Goal: Find specific page/section

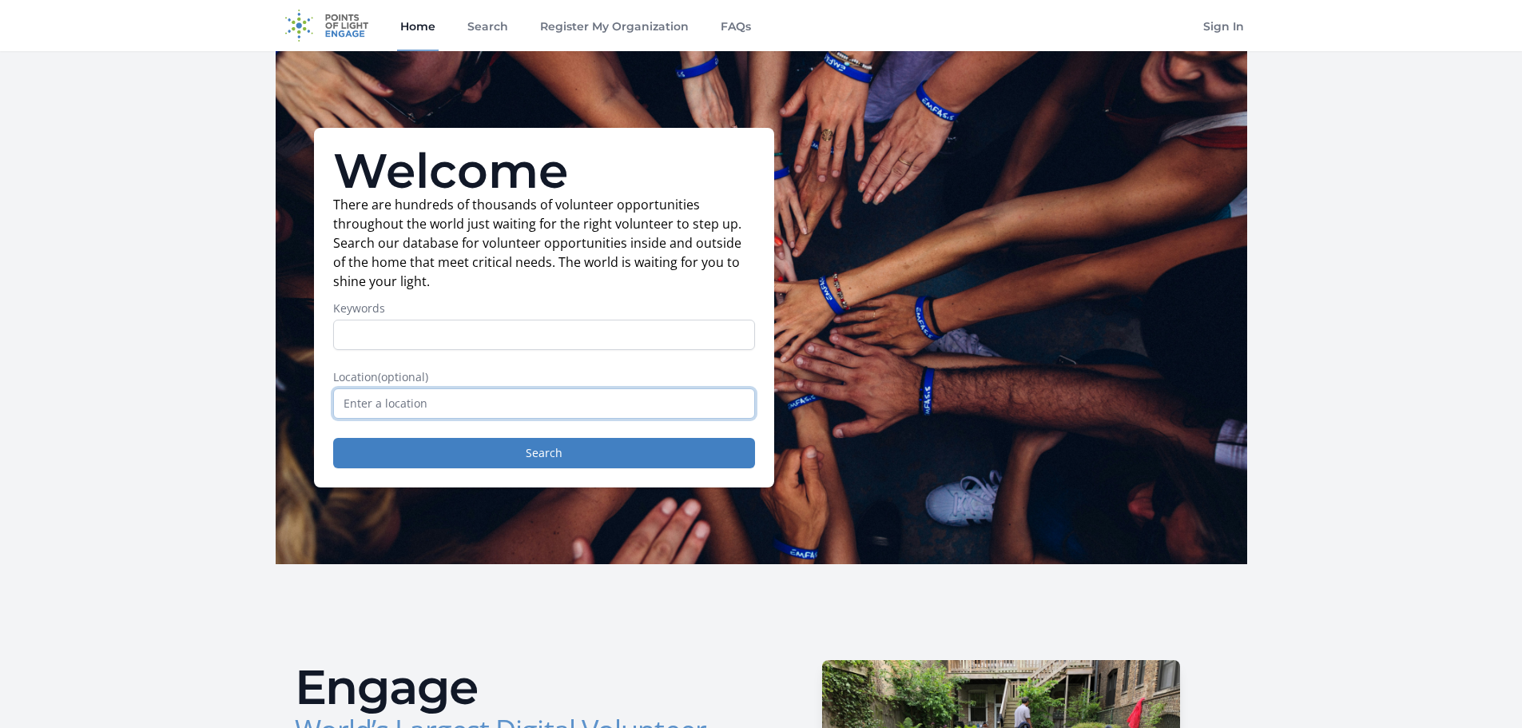
click at [484, 414] on input "text" at bounding box center [544, 403] width 422 height 30
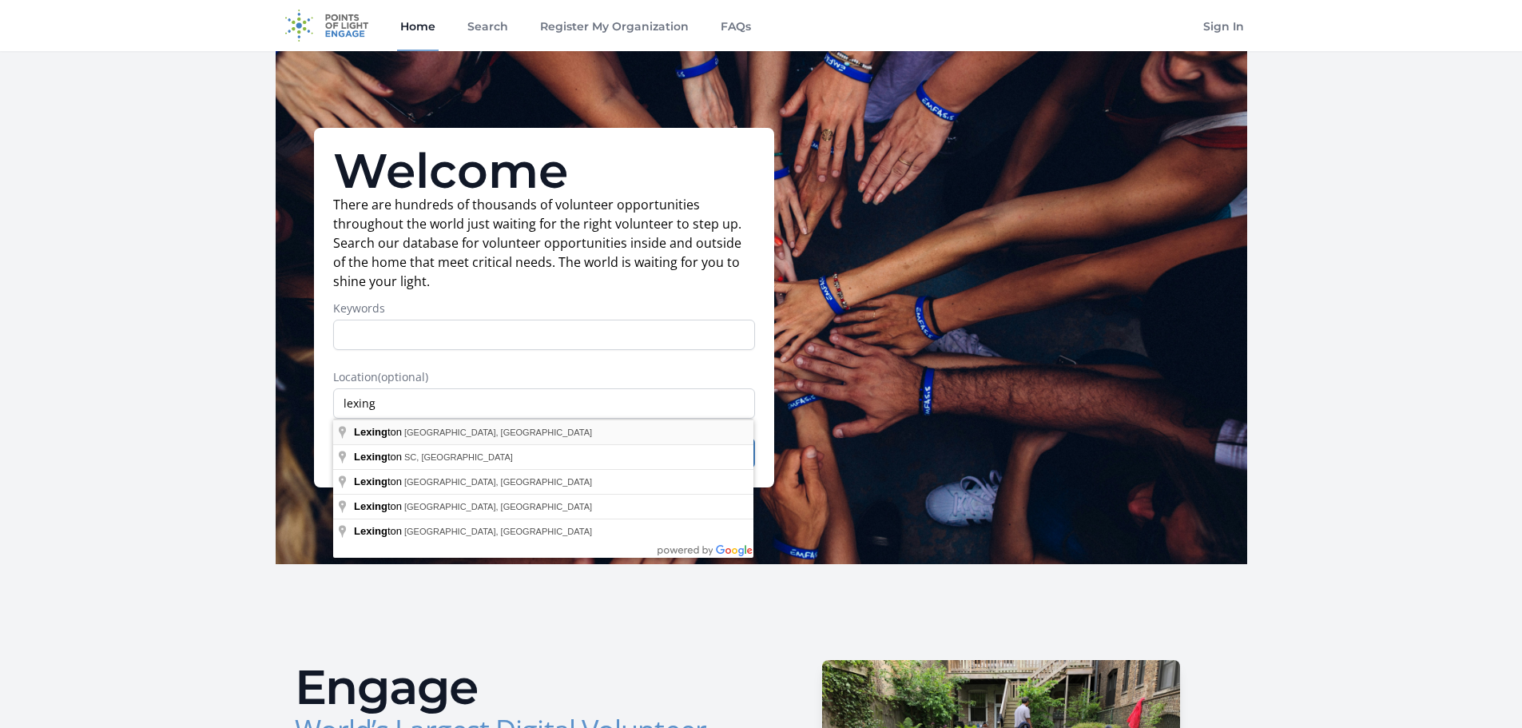
type input "[GEOGRAPHIC_DATA], [GEOGRAPHIC_DATA], [GEOGRAPHIC_DATA]"
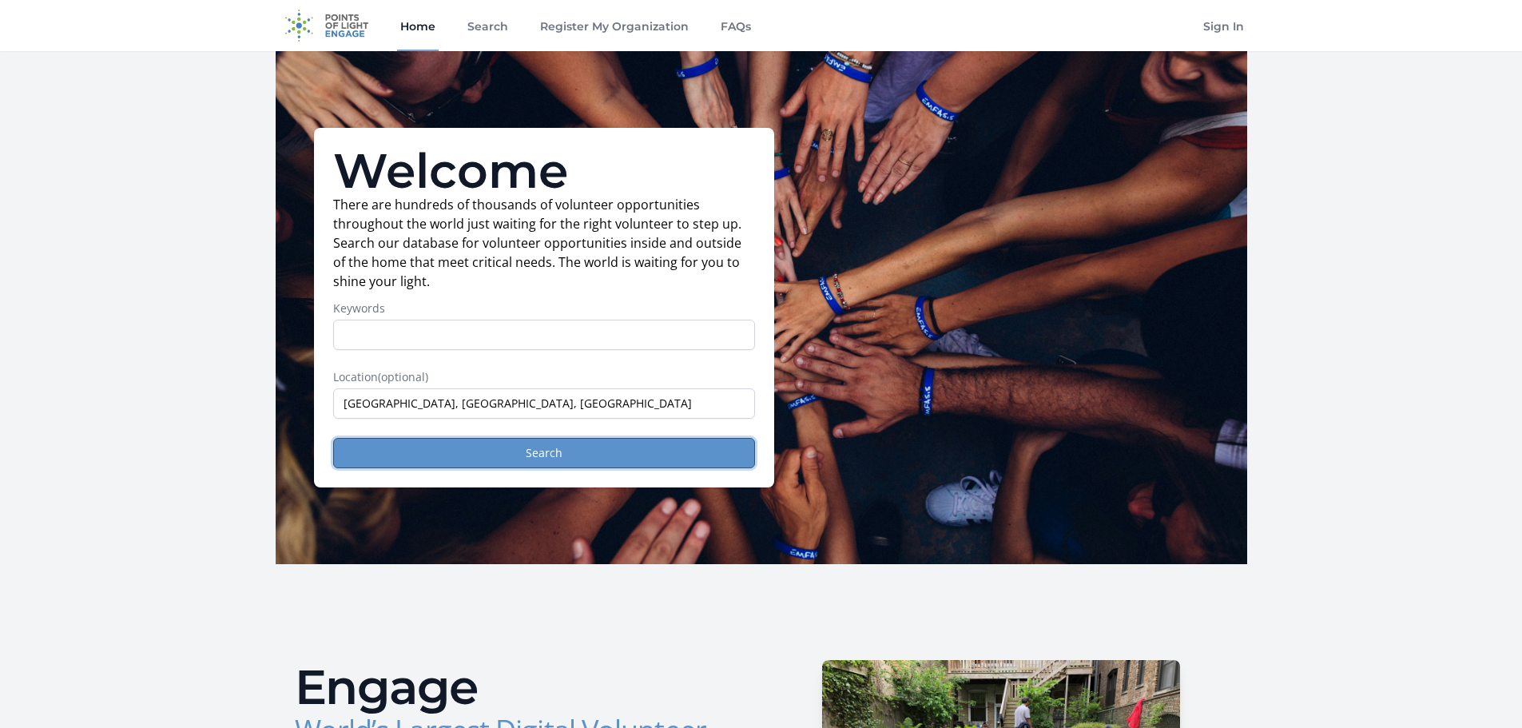
click at [534, 452] on button "Search" at bounding box center [544, 453] width 422 height 30
